Goal: Navigation & Orientation: Find specific page/section

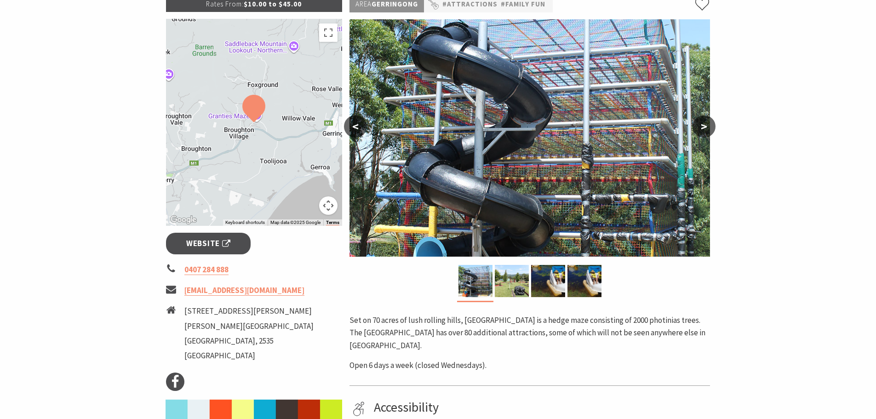
scroll to position [46, 0]
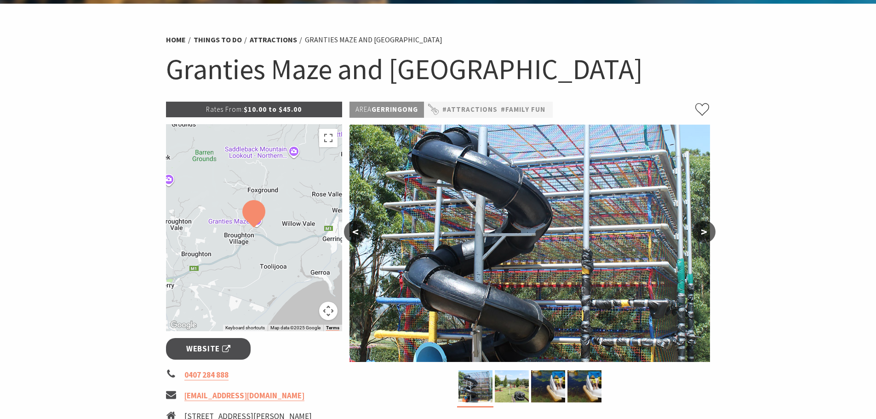
click at [702, 230] on button ">" at bounding box center [704, 232] width 23 height 22
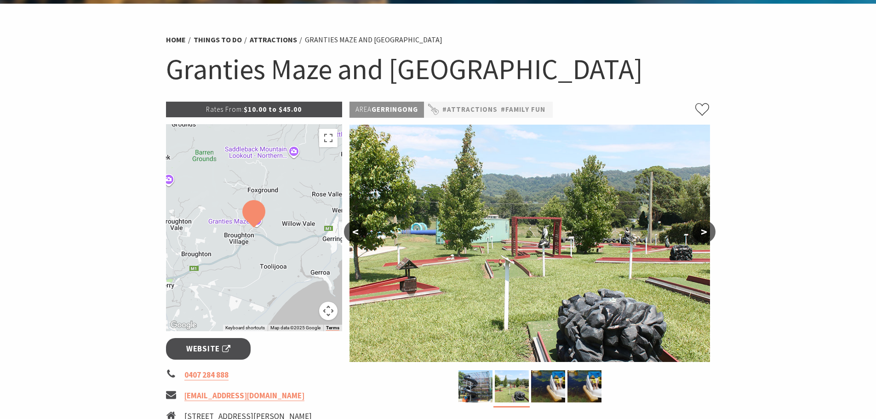
click at [702, 230] on button ">" at bounding box center [704, 232] width 23 height 22
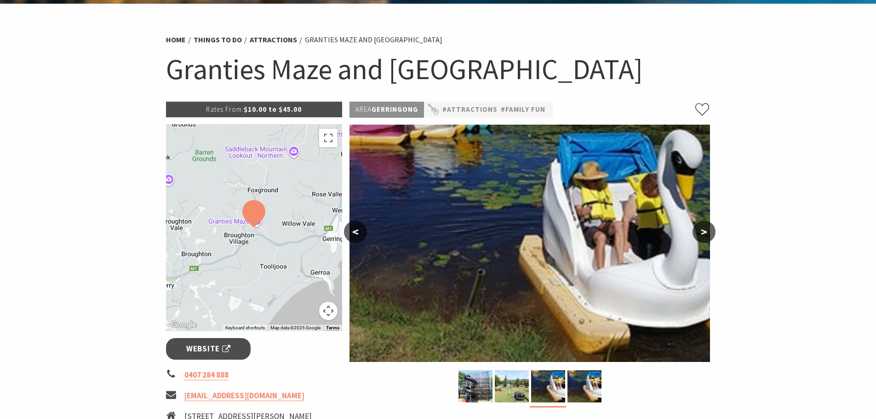
click at [702, 230] on button ">" at bounding box center [704, 232] width 23 height 22
click at [706, 233] on button ">" at bounding box center [704, 232] width 23 height 22
click at [348, 228] on button "<" at bounding box center [355, 232] width 23 height 22
click at [355, 231] on button "<" at bounding box center [355, 232] width 23 height 22
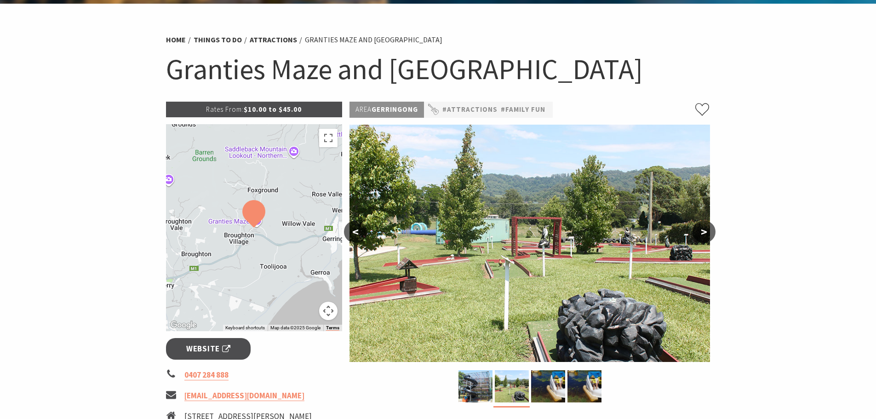
click at [355, 231] on button "<" at bounding box center [355, 232] width 23 height 22
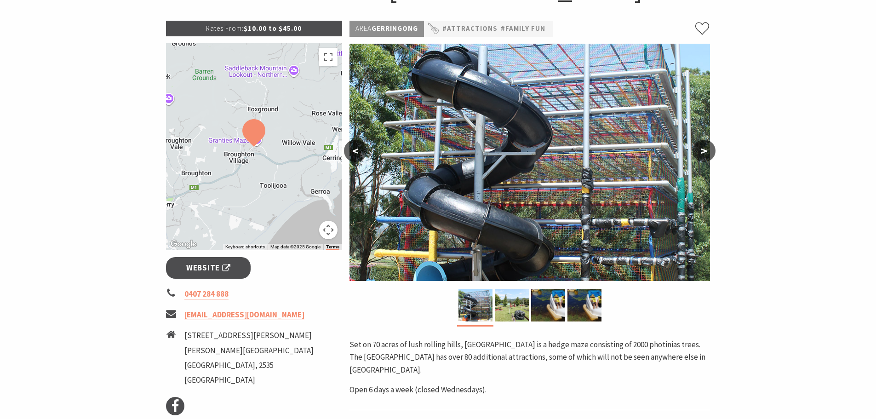
scroll to position [276, 0]
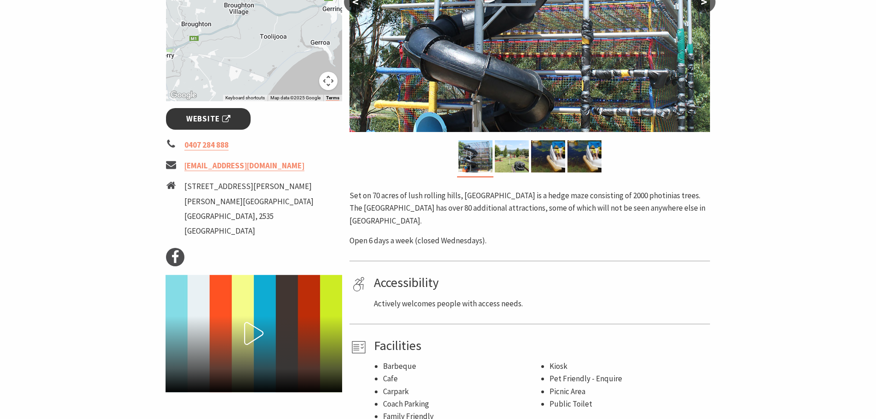
click at [222, 115] on span "Website" at bounding box center [208, 119] width 44 height 12
